Goal: Task Accomplishment & Management: Manage account settings

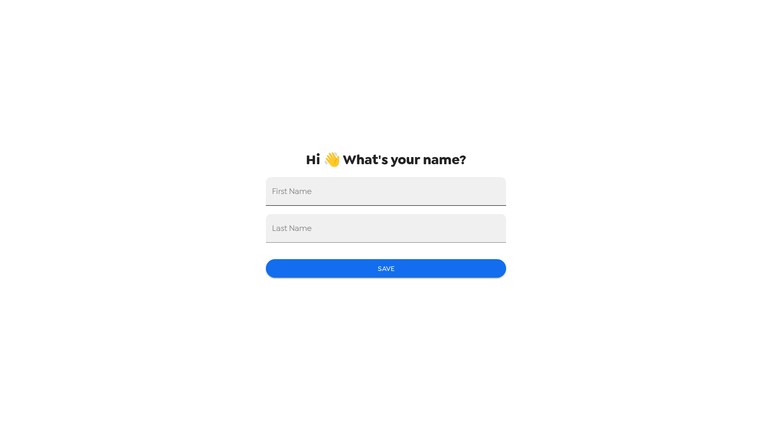
click at [350, 190] on input "First Name" at bounding box center [386, 191] width 240 height 29
type input "Tram-Anh"
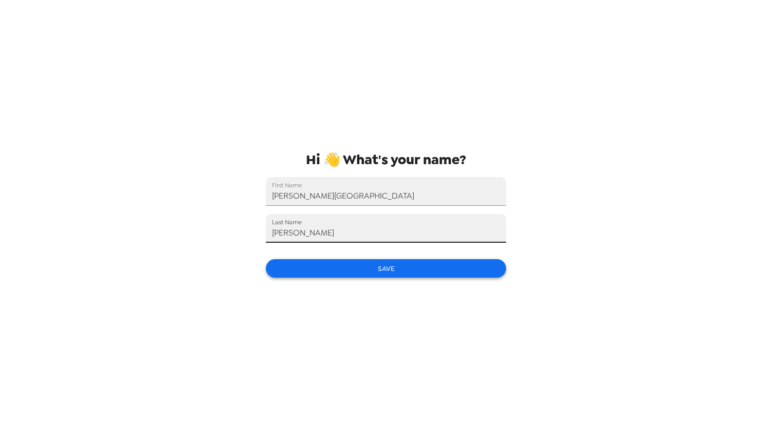
type input "Nguyen"
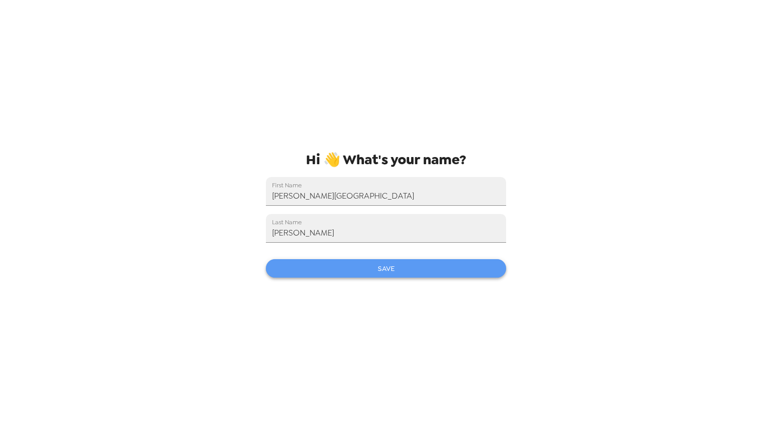
click at [349, 261] on button "Save" at bounding box center [386, 268] width 240 height 19
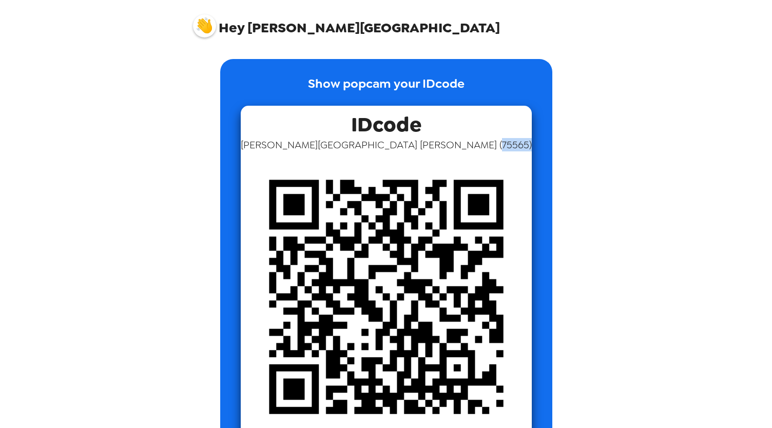
drag, startPoint x: 445, startPoint y: 145, endPoint x: 417, endPoint y: 146, distance: 28.2
click at [417, 146] on span "Tram-Anh Nguyen ( 75565 )" at bounding box center [386, 144] width 291 height 13
click at [512, 213] on div "Show popcam your IDcode IDcode Tram-Anh Nguyen ( 75565 )" at bounding box center [386, 261] width 390 height 404
click at [357, 415] on div "Show popcam your IDcode IDcode Tram-Anh Nguyen ( 75565 )" at bounding box center [386, 236] width 410 height 384
click at [564, 331] on div "Show popcam your IDcode IDcode Tram-Anh Nguyen ( 75565 )" at bounding box center [386, 261] width 390 height 404
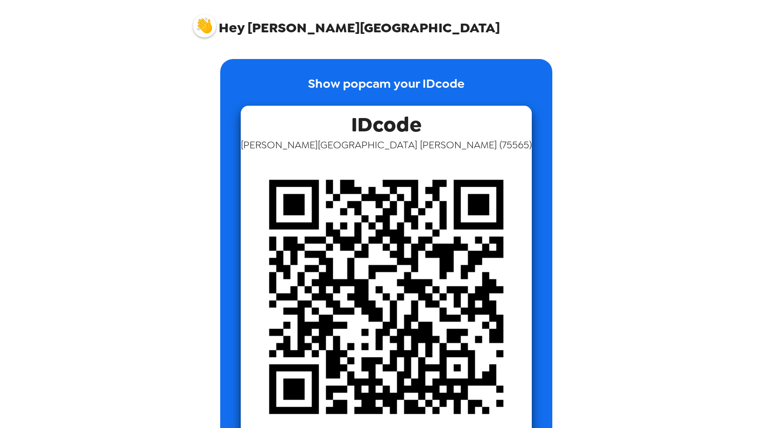
click at [549, 389] on div "Show popcam your IDcode IDcode Tram-Anh Nguyen ( 75565 )" at bounding box center [386, 236] width 410 height 384
click at [583, 360] on div "Show popcam your IDcode IDcode Tram-Anh Nguyen ( 75565 )" at bounding box center [386, 253] width 410 height 419
click at [210, 32] on img at bounding box center [204, 25] width 23 height 23
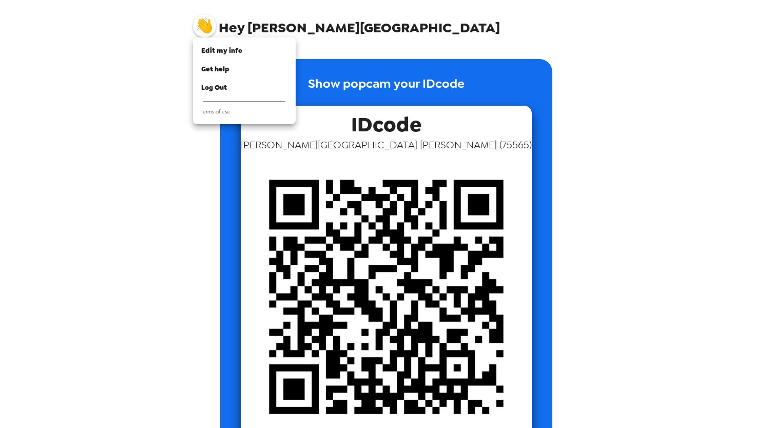
click at [551, 126] on div at bounding box center [386, 214] width 772 height 428
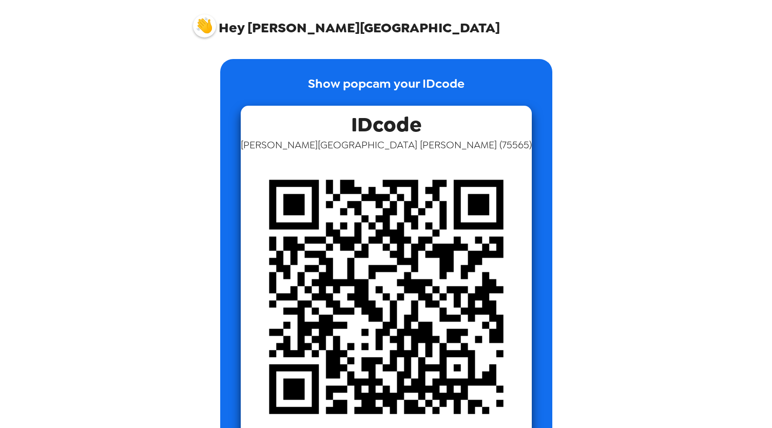
click at [651, 221] on div "Hey Tram-Anh Show popcam your IDcode IDcode Tram-Anh Nguyen ( 75565 )" at bounding box center [386, 214] width 772 height 428
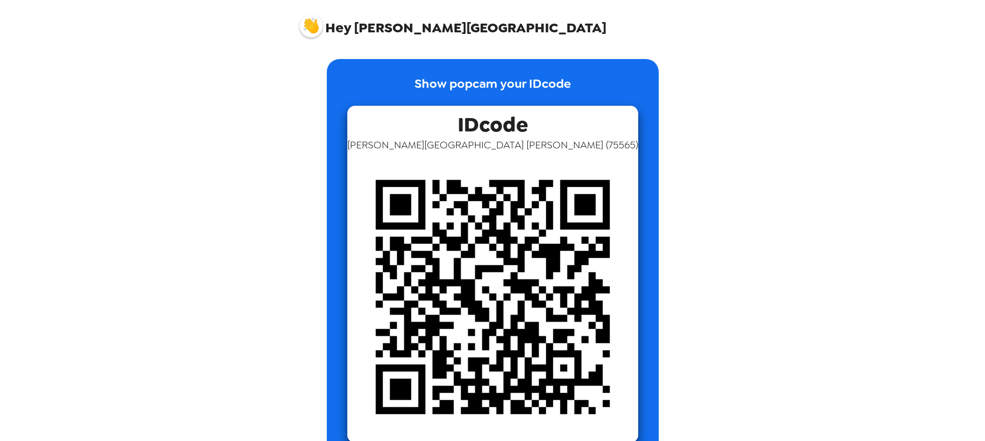
click at [311, 29] on img at bounding box center [311, 25] width 23 height 23
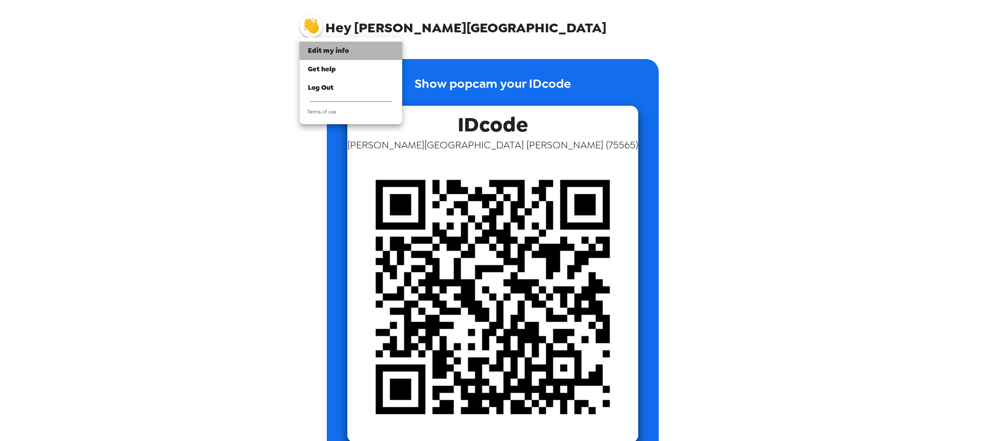
click at [326, 48] on span "Edit my info" at bounding box center [328, 50] width 41 height 9
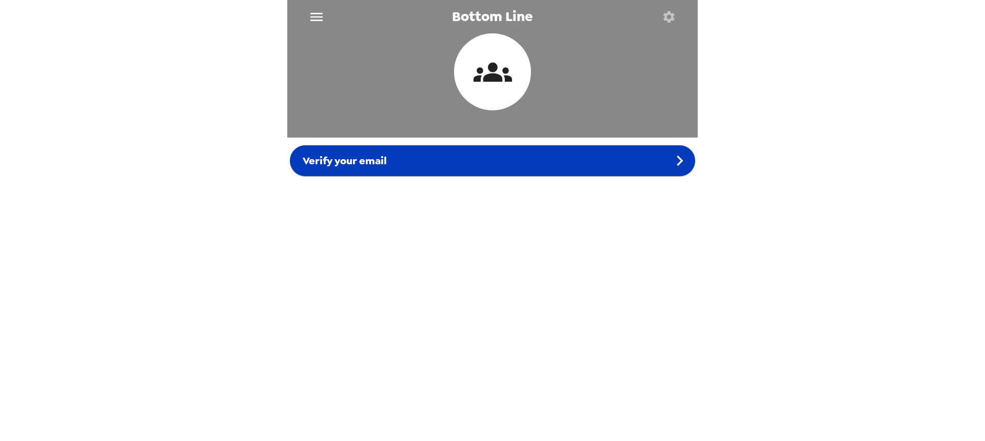
click at [497, 165] on div "Verify your email" at bounding box center [492, 160] width 405 height 31
